Goal: Download file/media

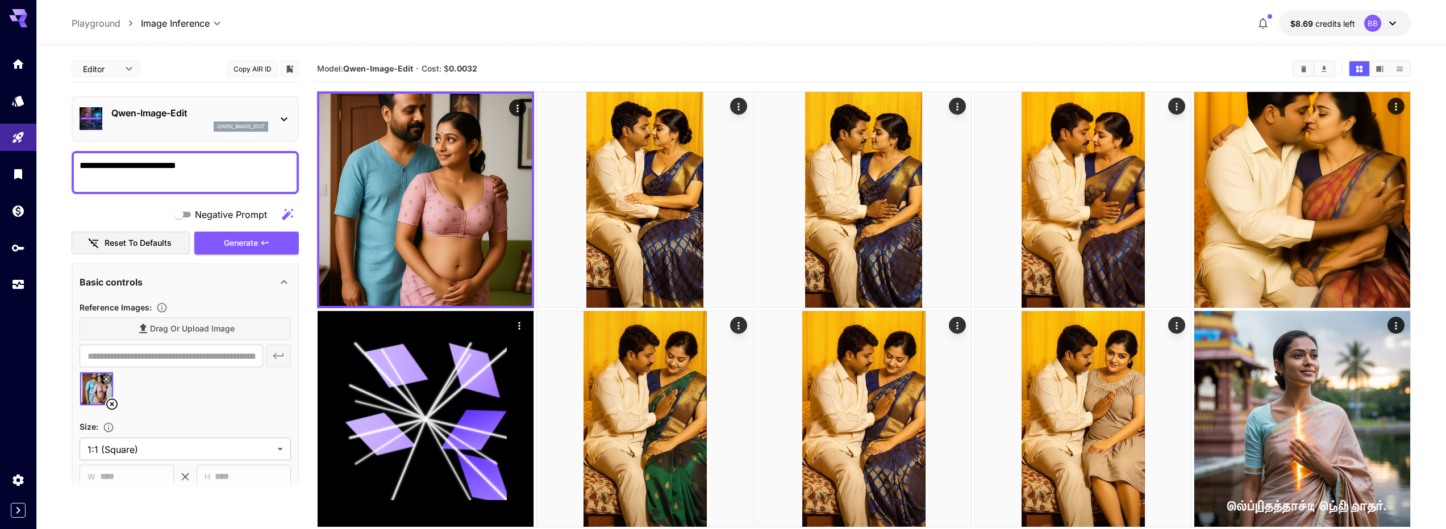
scroll to position [136, 0]
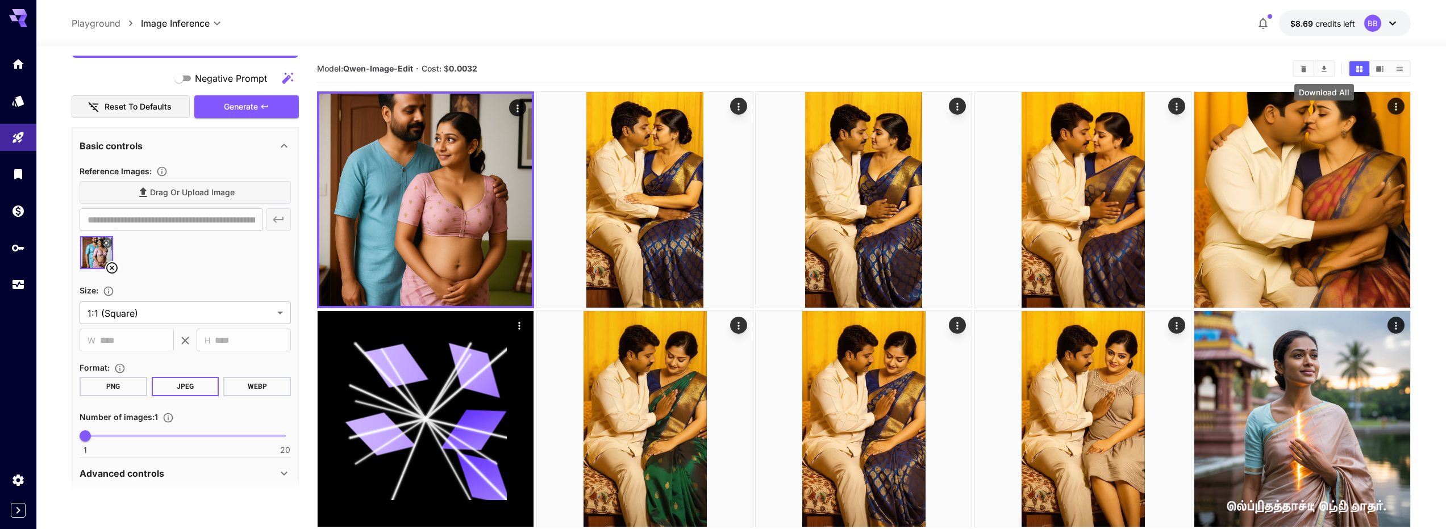
click at [1325, 69] on icon "Download All" at bounding box center [1323, 69] width 9 height 9
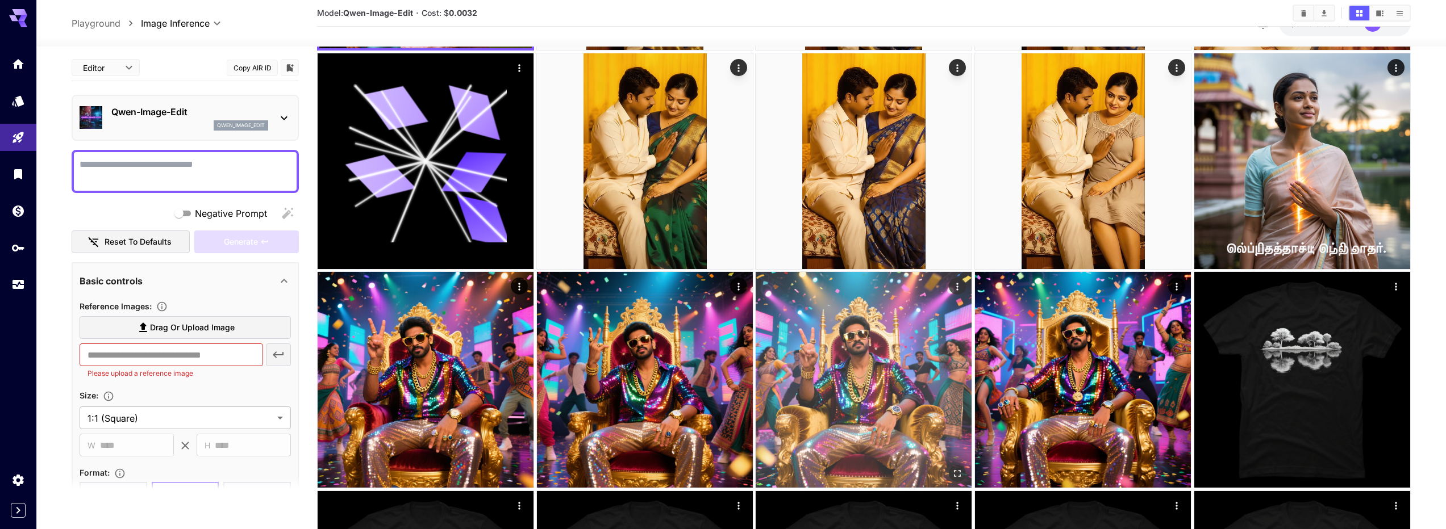
scroll to position [409, 0]
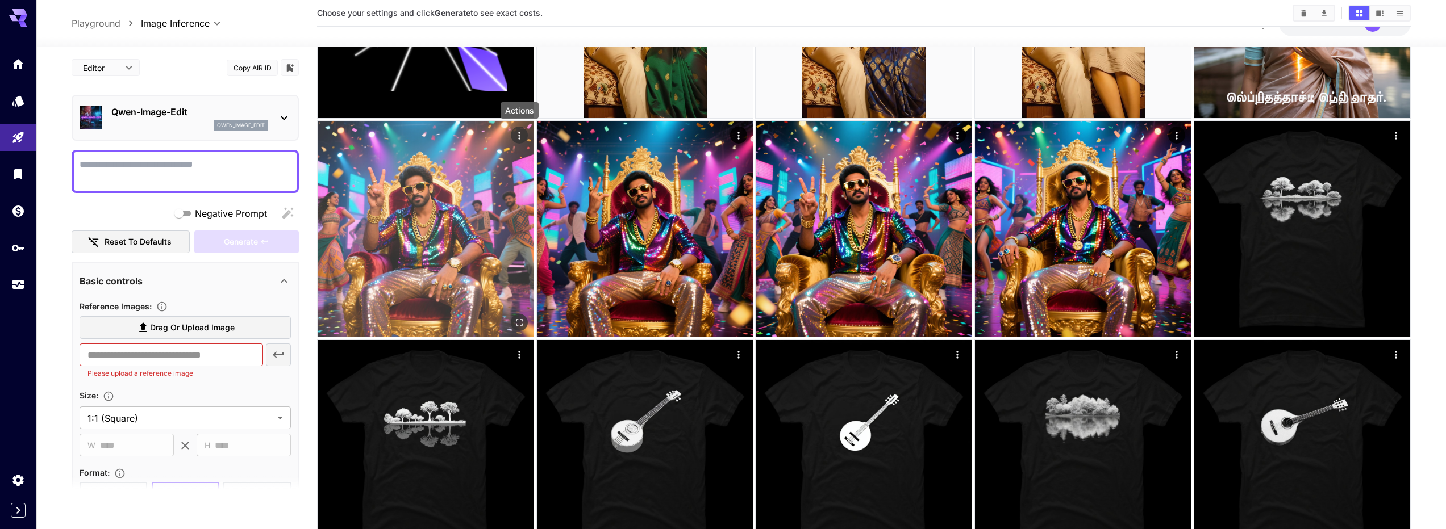
click at [521, 134] on icon "Actions" at bounding box center [518, 135] width 11 height 11
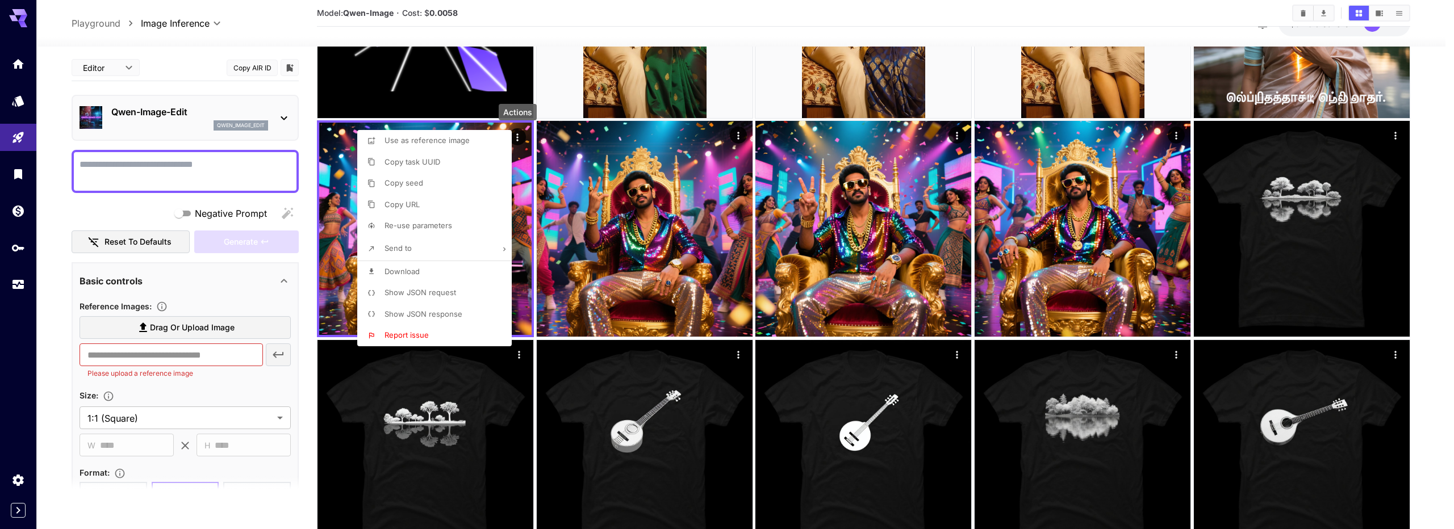
click at [434, 266] on li "Download" at bounding box center [437, 272] width 161 height 22
click at [998, 14] on div at bounding box center [727, 264] width 1454 height 529
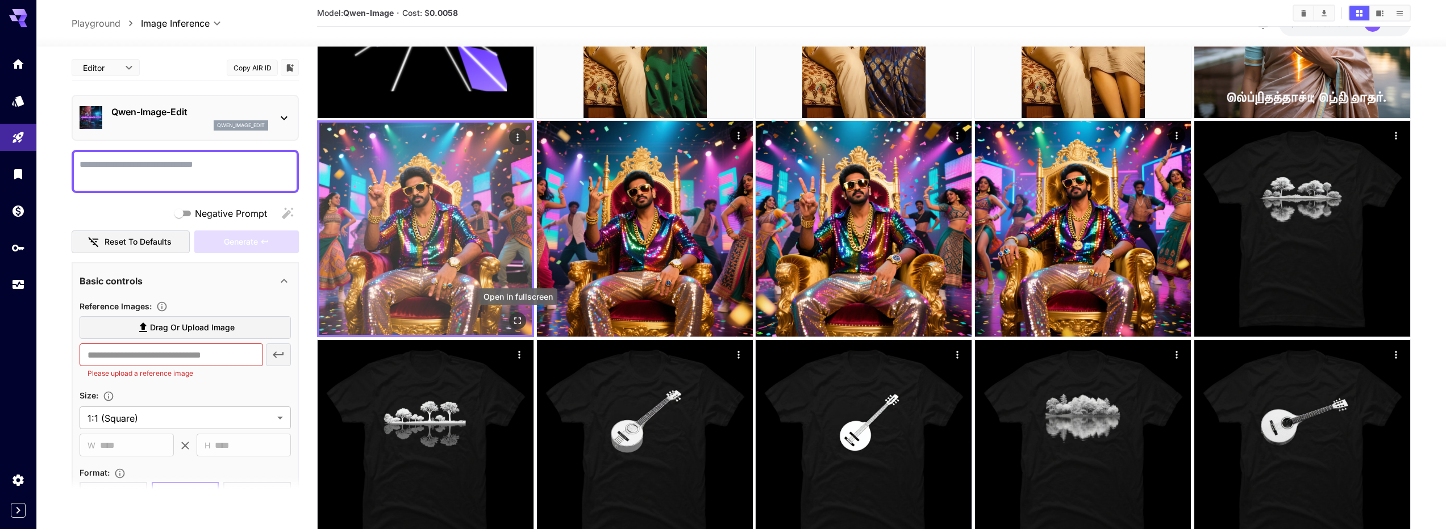
click at [514, 323] on icon "Open in fullscreen" at bounding box center [517, 321] width 11 height 11
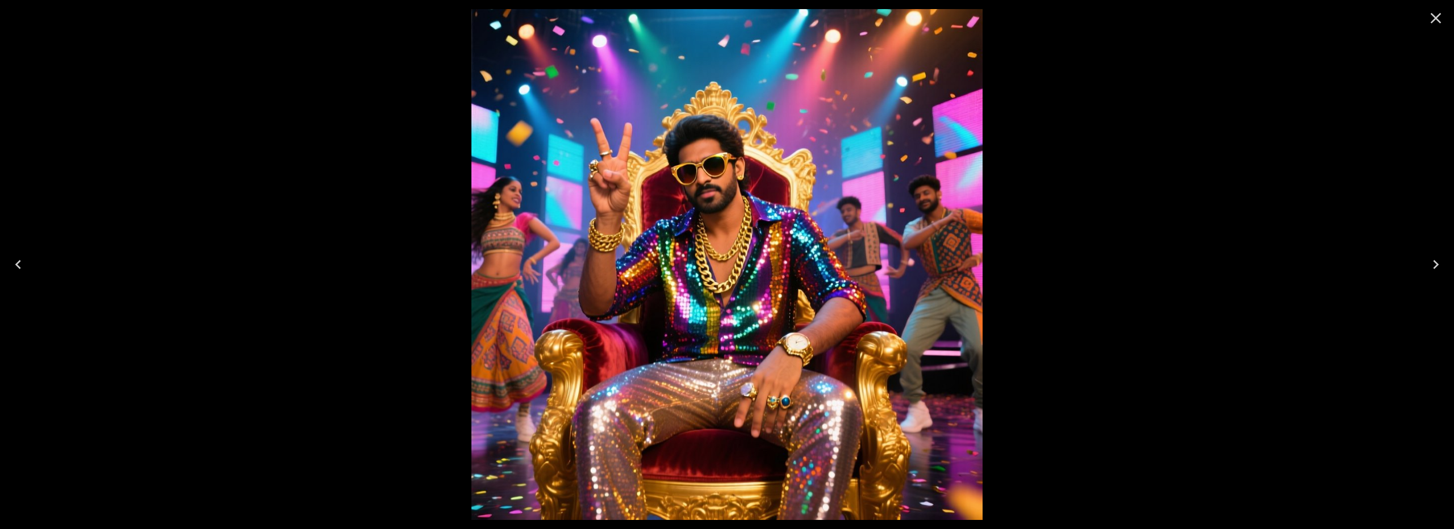
click at [921, 145] on img at bounding box center [726, 264] width 511 height 511
click at [1431, 26] on icon "Close" at bounding box center [1436, 18] width 18 height 18
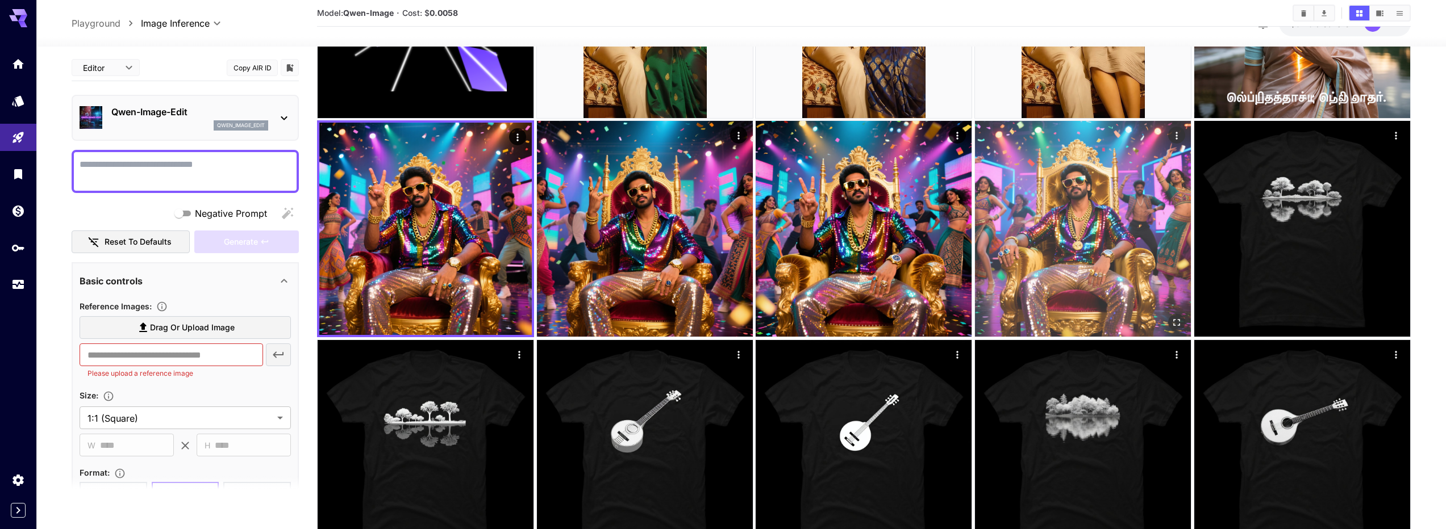
click at [1101, 229] on img at bounding box center [1083, 229] width 216 height 216
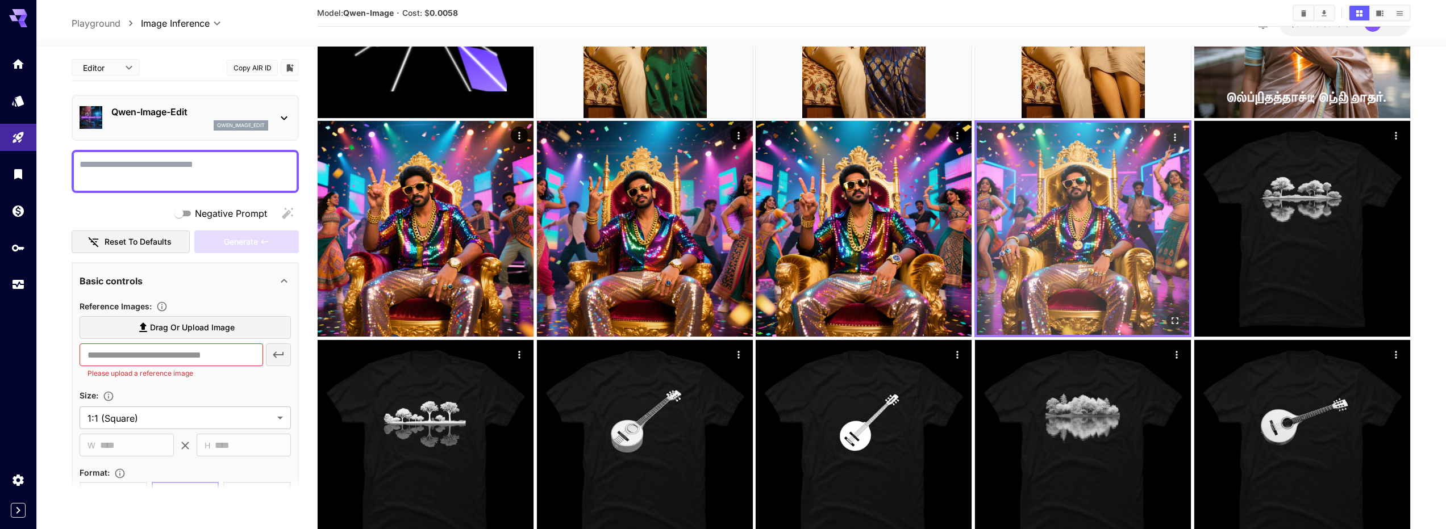
click at [1099, 244] on img at bounding box center [1082, 229] width 212 height 212
click at [1171, 327] on icon "Open in fullscreen" at bounding box center [1174, 321] width 11 height 11
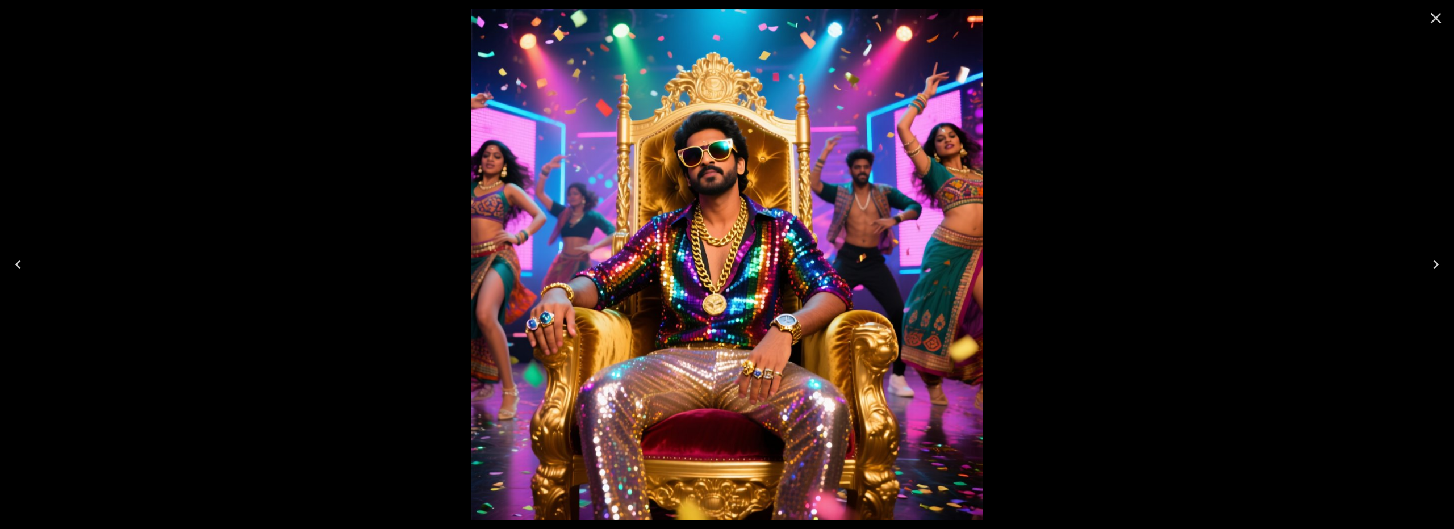
click at [1435, 18] on icon "Close" at bounding box center [1436, 18] width 11 height 11
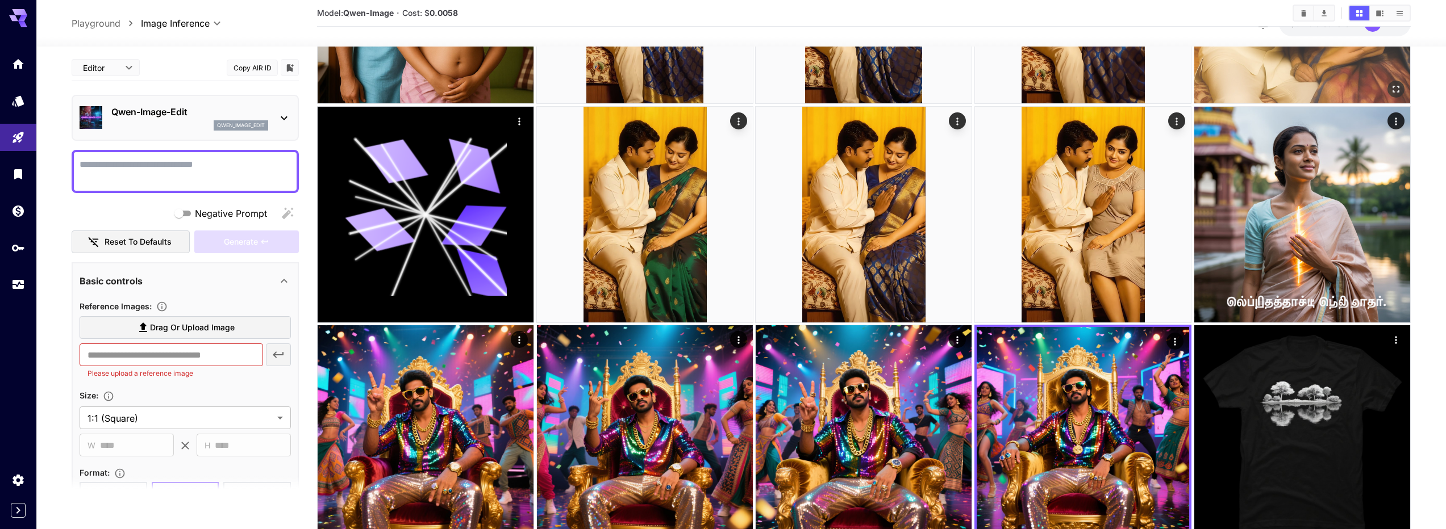
scroll to position [0, 0]
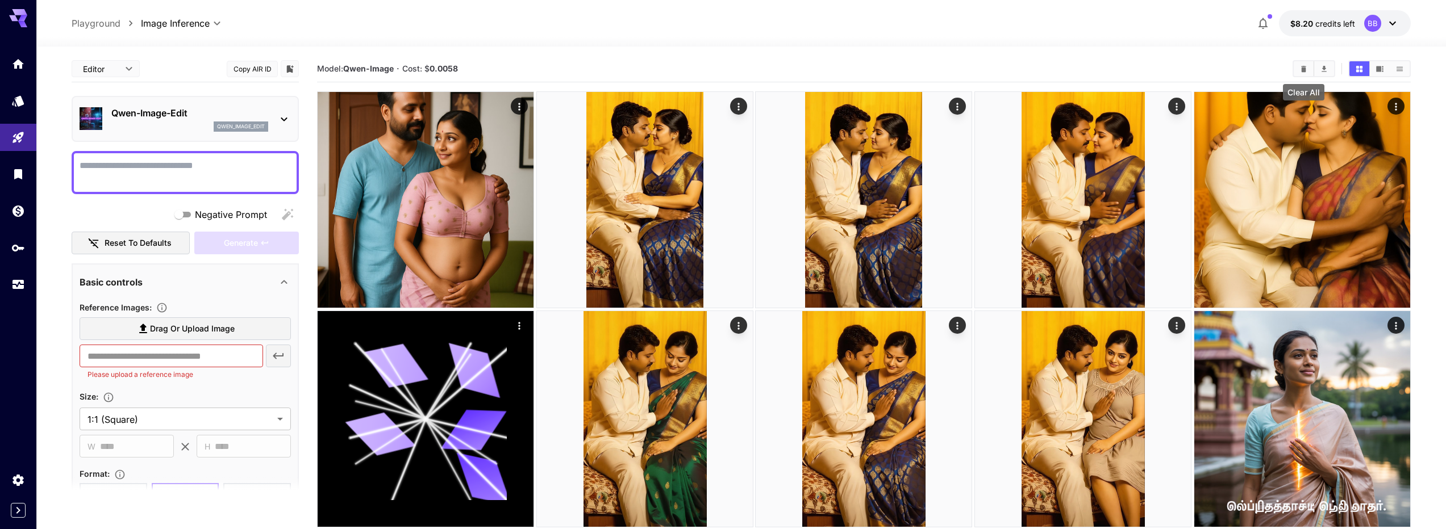
click at [1306, 69] on icon "Clear All" at bounding box center [1303, 69] width 9 height 9
